Goal: Task Accomplishment & Management: Use online tool/utility

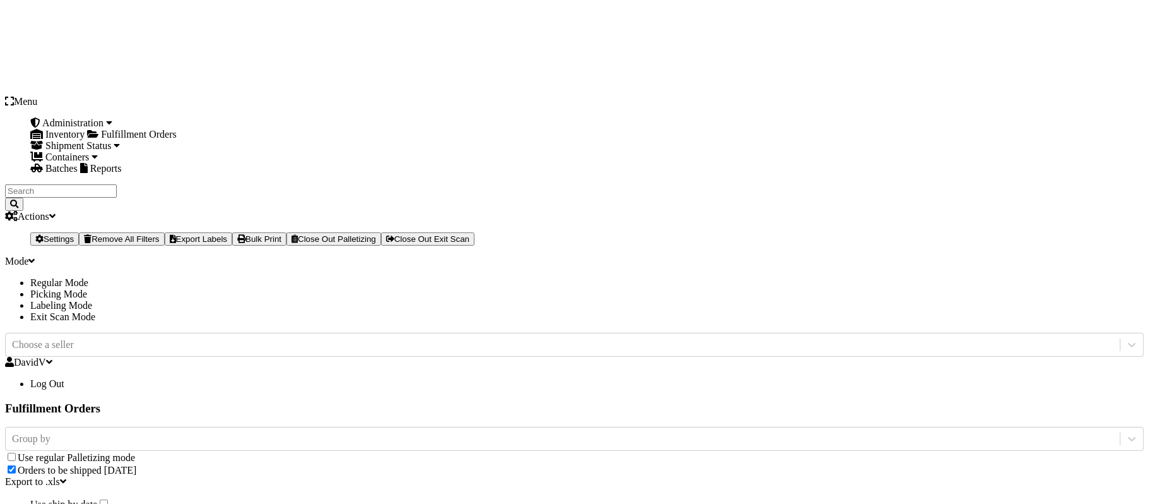
click at [35, 256] on icon at bounding box center [31, 261] width 6 height 10
click at [955, 300] on li "Labeling Mode" at bounding box center [587, 305] width 1114 height 11
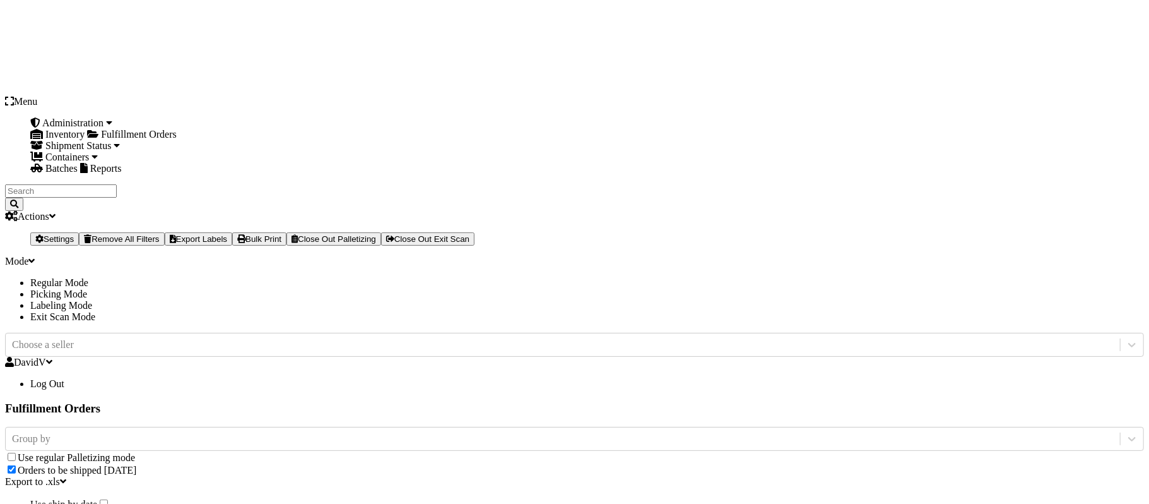
type input "SC-CRYS3LU2012"
type input "1"
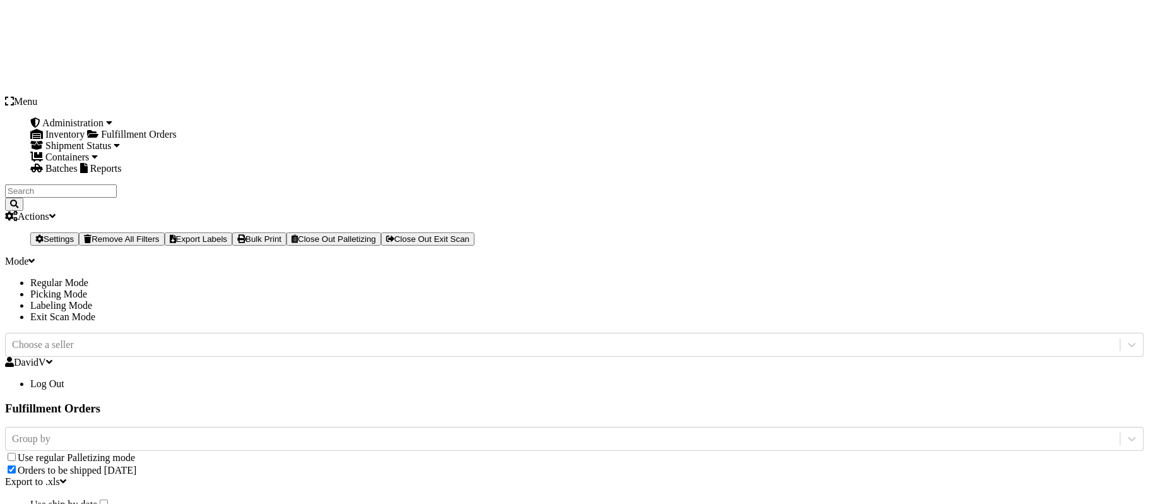
type input "4"
click at [136, 464] on label "Orders to be shipped [DATE]" at bounding box center [77, 469] width 119 height 11
click at [16, 465] on input "Orders to be shipped [DATE]" at bounding box center [12, 469] width 8 height 8
click at [136, 488] on label "Orders to be shipped [DATE]" at bounding box center [77, 493] width 119 height 11
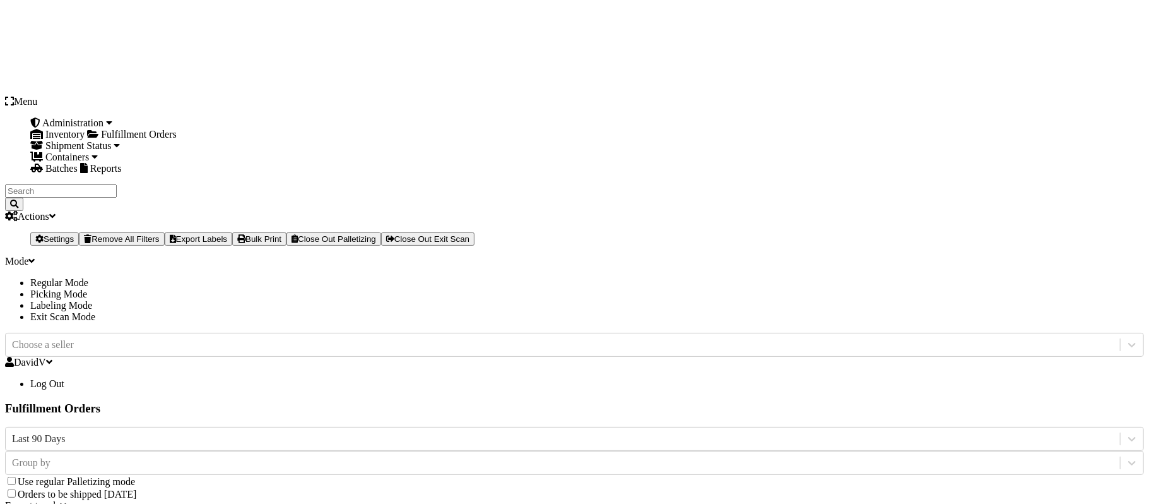
click at [16, 489] on input "Orders to be shipped [DATE]" at bounding box center [12, 493] width 8 height 8
click at [1050, 256] on div "Mode" at bounding box center [574, 261] width 1139 height 11
click at [957, 300] on li "Labeling Mode" at bounding box center [587, 305] width 1114 height 11
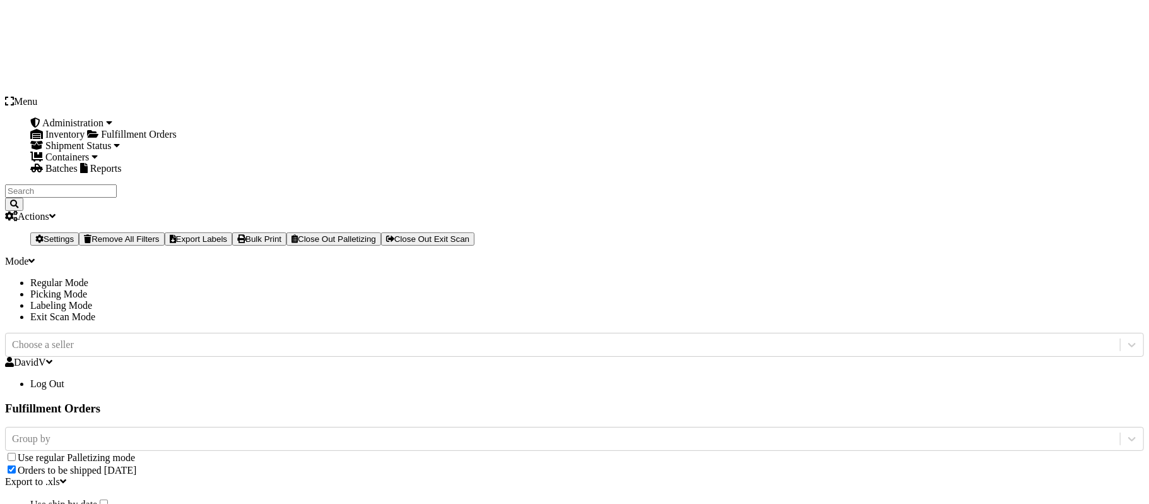
drag, startPoint x: 503, startPoint y: 200, endPoint x: 321, endPoint y: 184, distance: 183.0
type input "LPN 506865 TRUCK # 1"
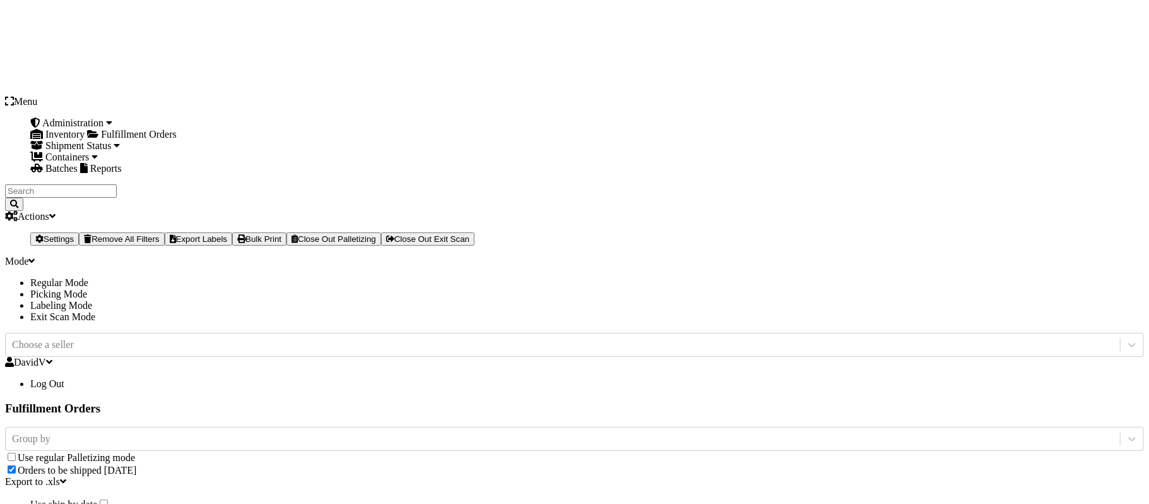
type input "884123043663"
click at [35, 256] on icon at bounding box center [31, 261] width 6 height 10
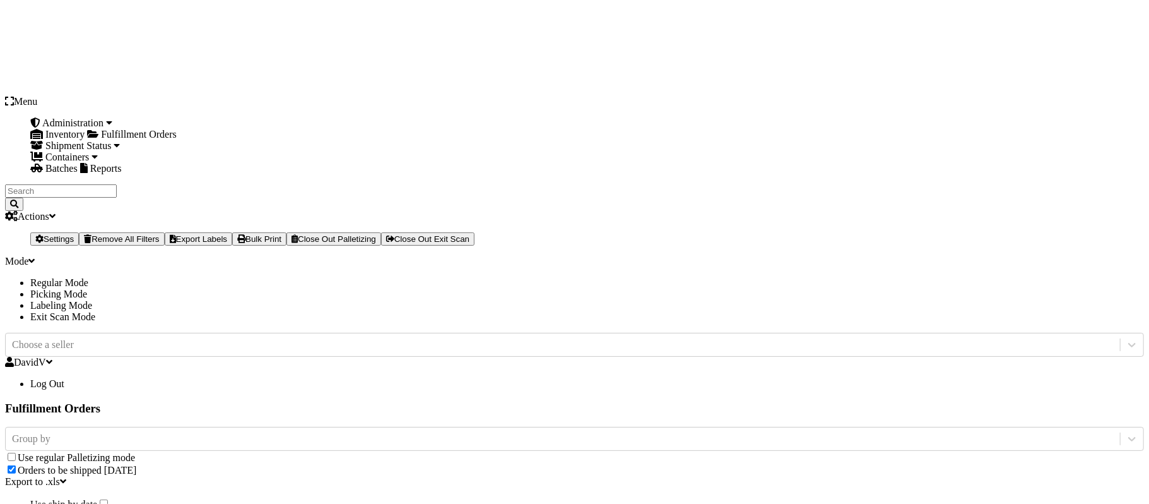
click at [952, 311] on li "Exit Scan Mode" at bounding box center [587, 316] width 1114 height 11
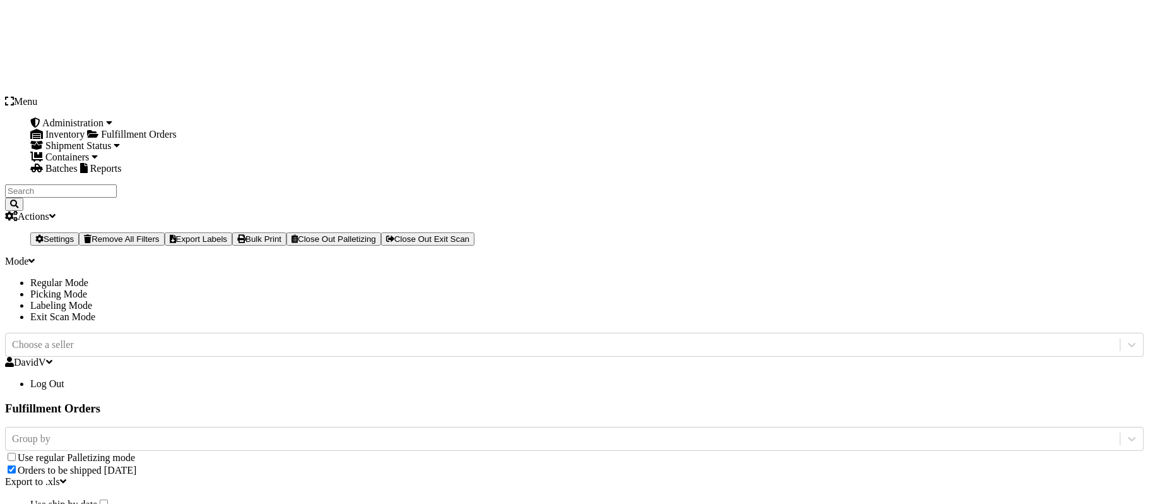
click at [136, 464] on label "Orders to be shipped [DATE]" at bounding box center [77, 469] width 119 height 11
click at [16, 465] on input "Orders to be shipped [DATE]" at bounding box center [12, 469] width 8 height 8
click at [136, 488] on label "Orders to be shipped [DATE]" at bounding box center [77, 493] width 119 height 11
click at [16, 489] on input "Orders to be shipped [DATE]" at bounding box center [12, 493] width 8 height 8
click at [136, 464] on label "Orders to be shipped [DATE]" at bounding box center [77, 469] width 119 height 11
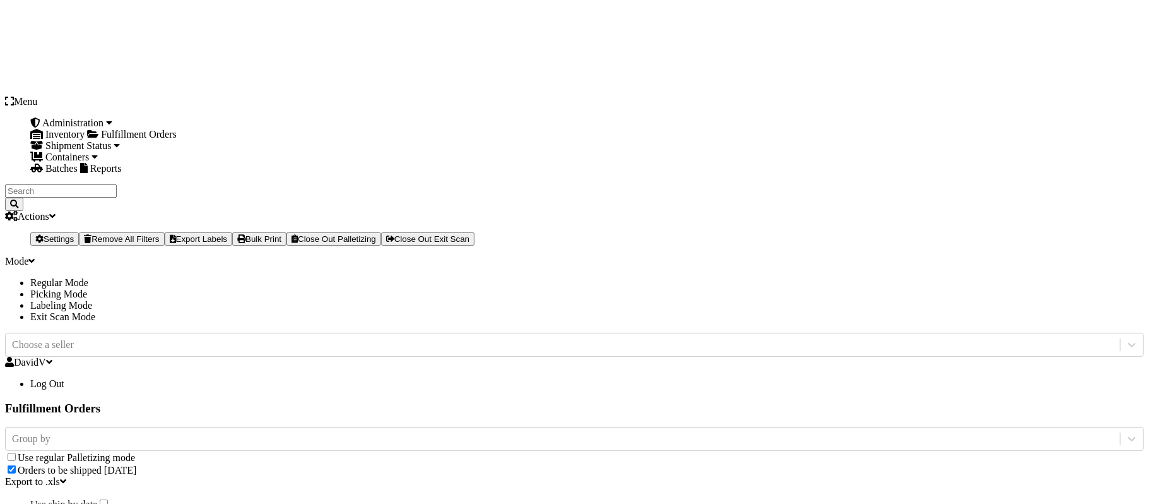
click at [16, 465] on input "Orders to be shipped [DATE]" at bounding box center [12, 469] width 8 height 8
click at [136, 488] on label "Orders to be shipped [DATE]" at bounding box center [77, 493] width 119 height 11
click at [16, 489] on input "Orders to be shipped [DATE]" at bounding box center [12, 493] width 8 height 8
click at [136, 464] on label "Orders to be shipped [DATE]" at bounding box center [77, 469] width 119 height 11
click at [16, 465] on input "Orders to be shipped [DATE]" at bounding box center [12, 469] width 8 height 8
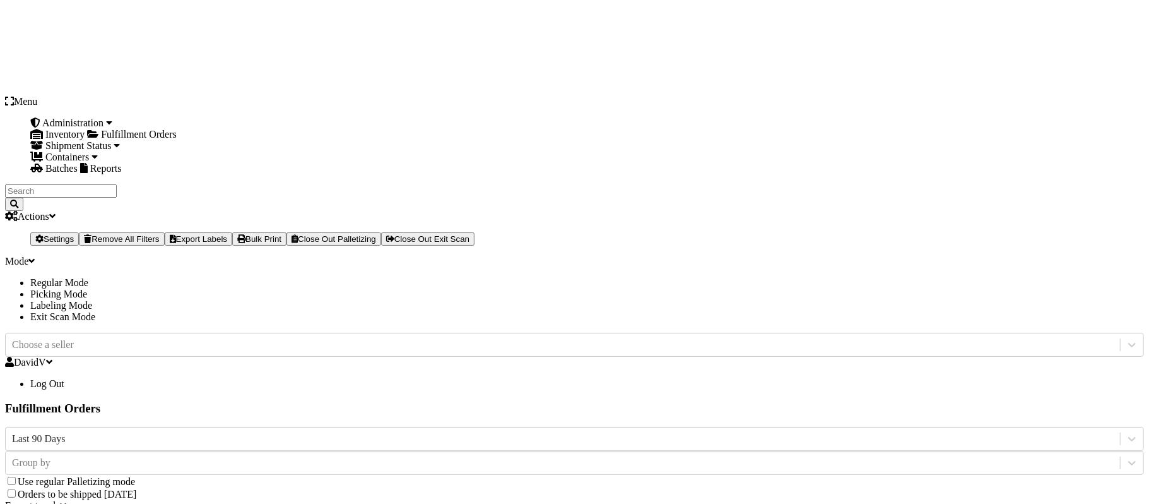
click at [35, 256] on icon at bounding box center [31, 261] width 6 height 10
click at [955, 300] on li "Labeling Mode" at bounding box center [587, 305] width 1114 height 11
drag, startPoint x: 505, startPoint y: 203, endPoint x: 322, endPoint y: 198, distance: 183.7
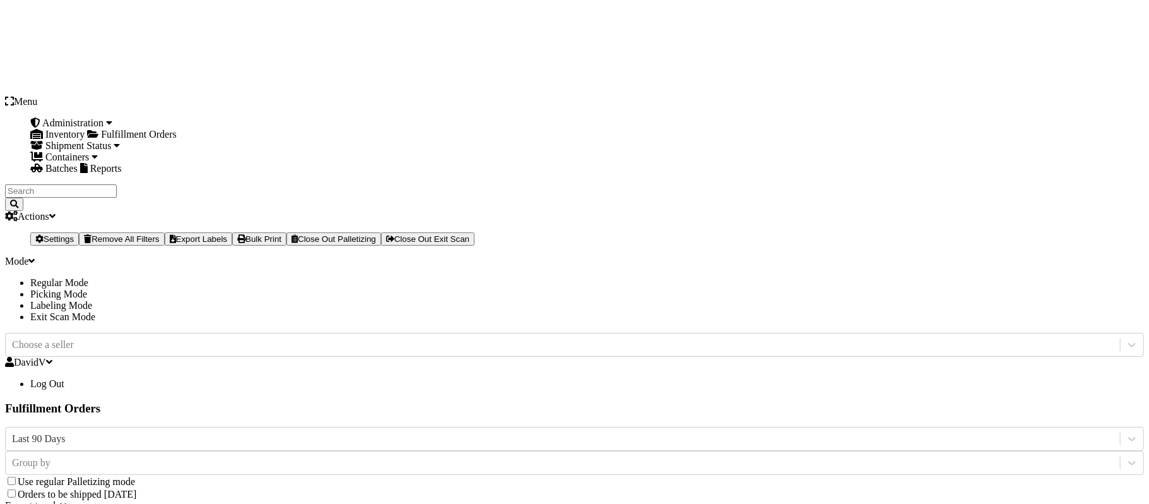
type input "LPN 506847 - TRUCK # 1"
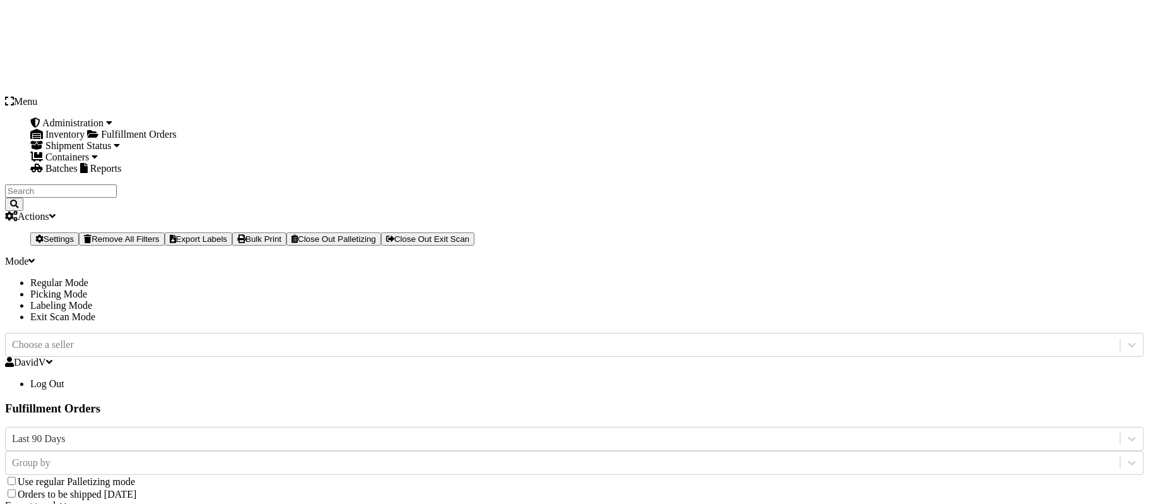
click at [35, 256] on icon at bounding box center [31, 261] width 6 height 10
click at [955, 311] on li "Exit Scan Mode" at bounding box center [587, 316] width 1114 height 11
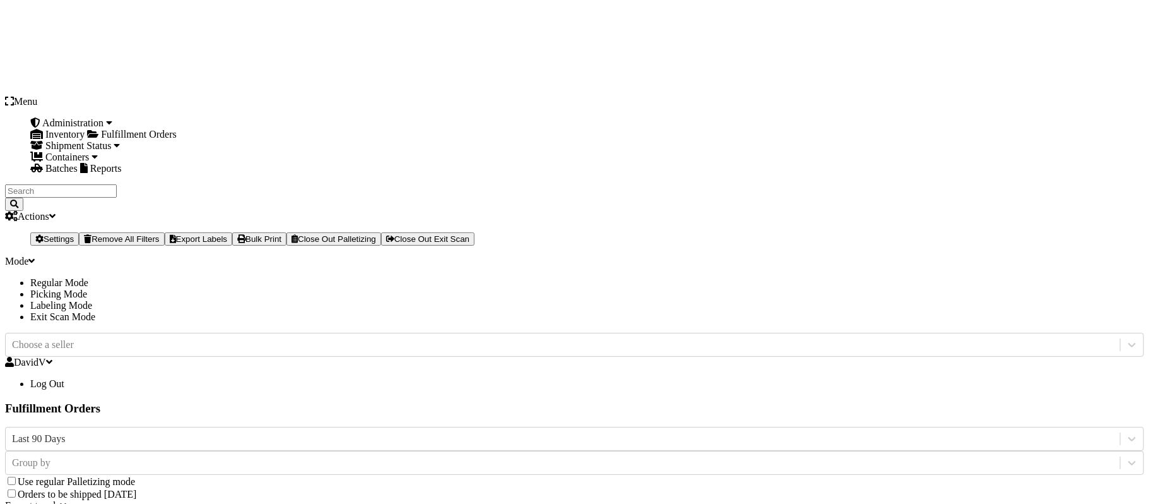
click at [136, 488] on label "Orders to be shipped [DATE]" at bounding box center [77, 493] width 119 height 11
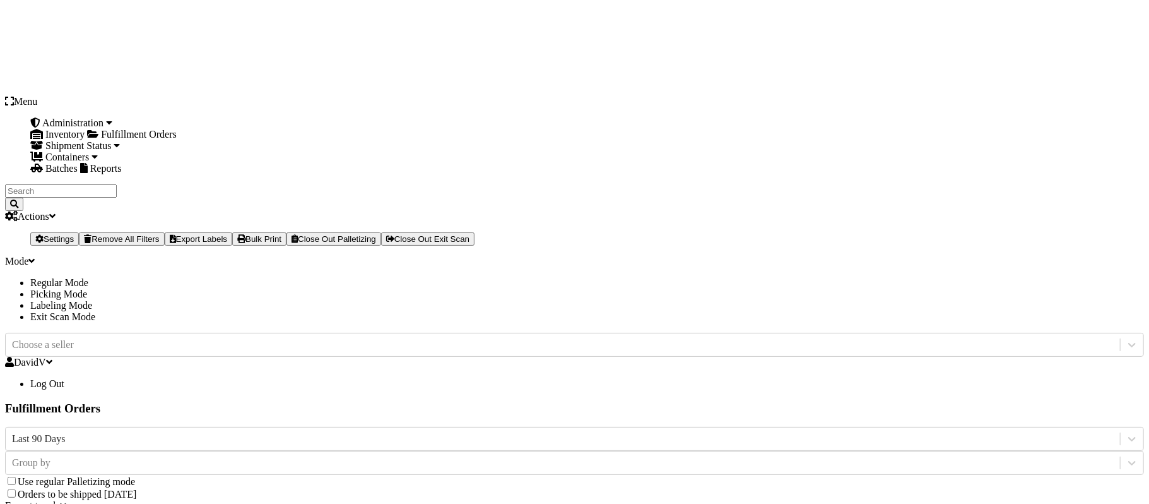
click at [16, 489] on input "Orders to be shipped [DATE]" at bounding box center [12, 493] width 8 height 8
